Goal: Information Seeking & Learning: Learn about a topic

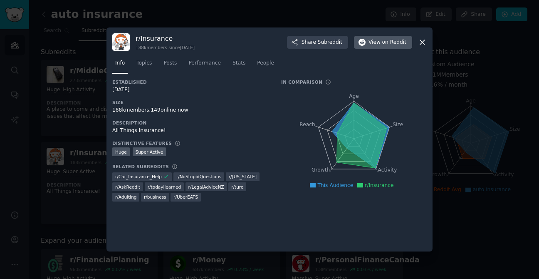
scroll to position [55, 0]
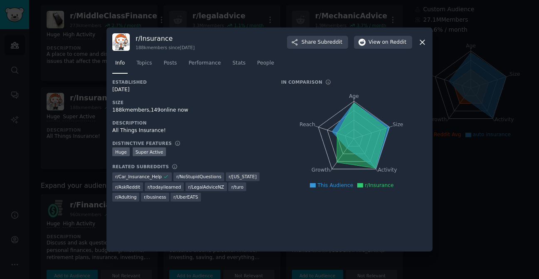
click at [424, 41] on icon at bounding box center [422, 42] width 9 height 9
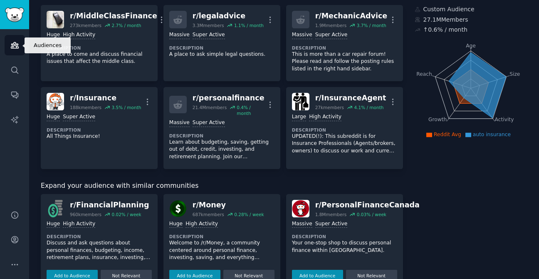
click at [6, 42] on link "Audiences" at bounding box center [15, 45] width 20 height 20
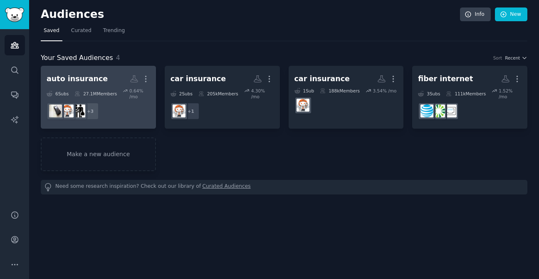
click at [79, 88] on div "27.1M Members" at bounding box center [95, 94] width 42 height 12
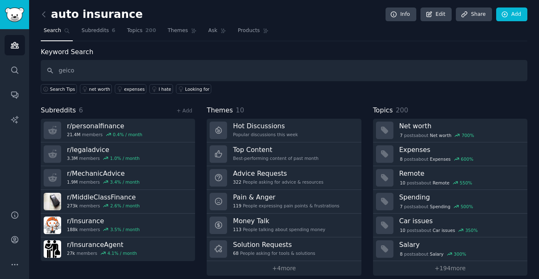
type input "geico"
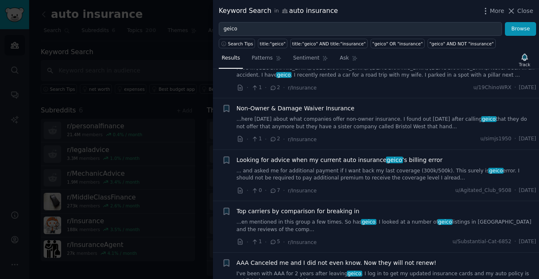
scroll to position [607, 0]
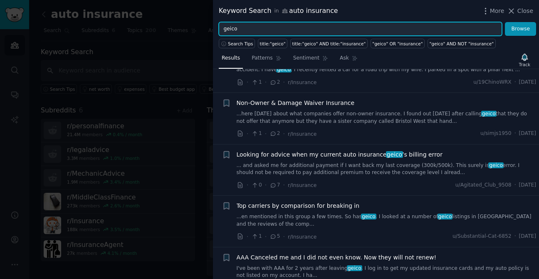
click at [230, 27] on input "geico" at bounding box center [360, 29] width 283 height 14
type input "state farm"
click at [505, 22] on button "Browse" at bounding box center [520, 29] width 31 height 14
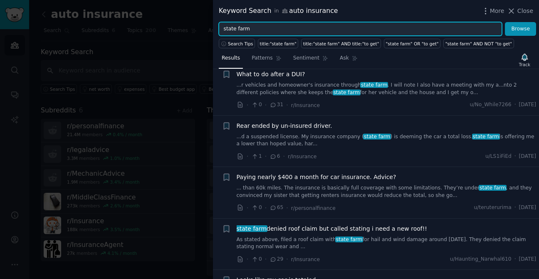
scroll to position [270, 0]
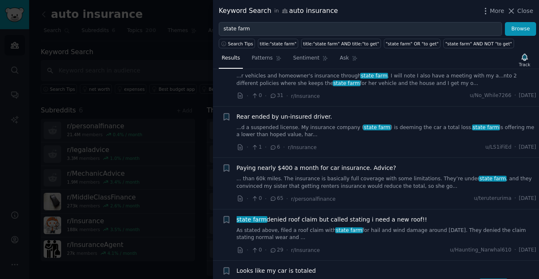
click at [304, 210] on li "+ state farm denied roof claim but called stating i need a new roof!! As stated…" at bounding box center [376, 234] width 326 height 51
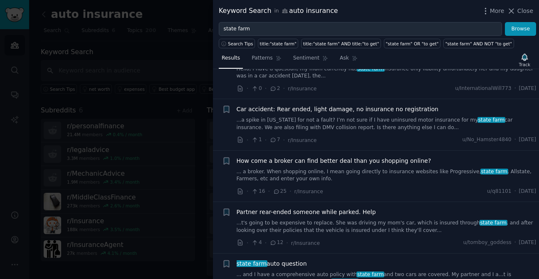
scroll to position [637, 0]
